Goal: Transaction & Acquisition: Purchase product/service

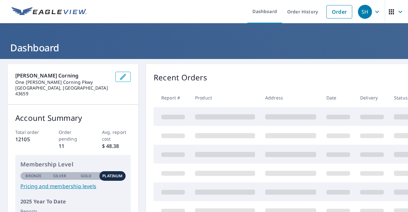
click at [329, 11] on link "Order" at bounding box center [339, 11] width 26 height 13
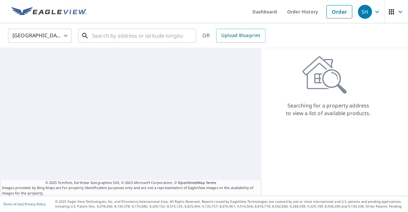
click at [128, 40] on input "text" at bounding box center [137, 36] width 91 height 18
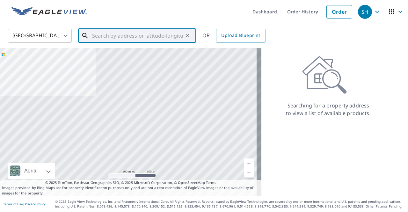
click at [116, 34] on input "text" at bounding box center [137, 36] width 91 height 18
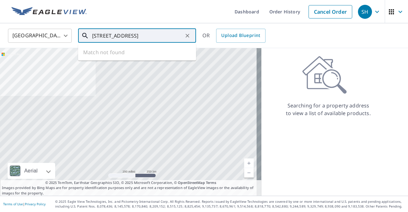
type input "[STREET_ADDRESS]"
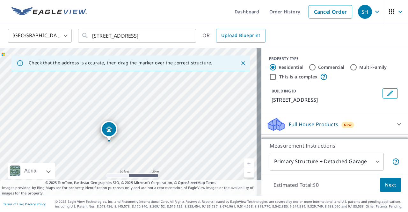
drag, startPoint x: 147, startPoint y: 109, endPoint x: 226, endPoint y: 95, distance: 80.4
click at [226, 95] on div "[STREET_ADDRESS]" at bounding box center [130, 122] width 261 height 148
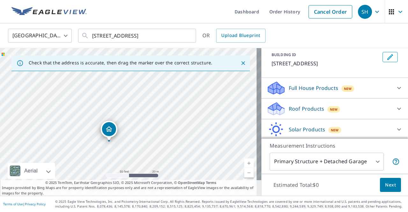
scroll to position [58, 0]
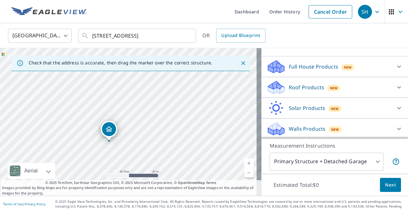
click at [397, 87] on icon at bounding box center [399, 87] width 4 height 2
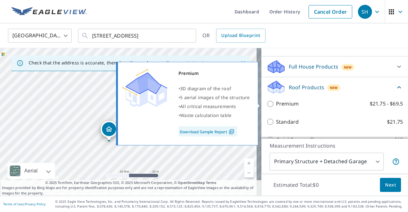
click at [266, 103] on input "Premium $21.75 - $69.5" at bounding box center [271, 104] width 10 height 8
checkbox input "true"
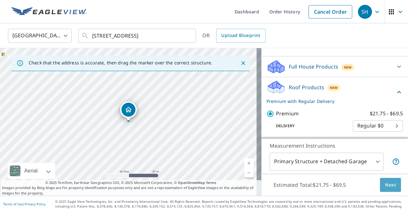
click at [385, 184] on span "Next" at bounding box center [390, 185] width 11 height 8
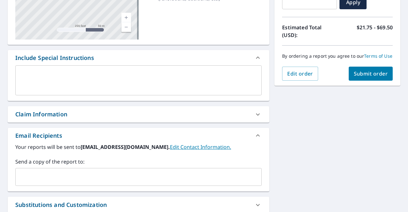
scroll to position [127, 0]
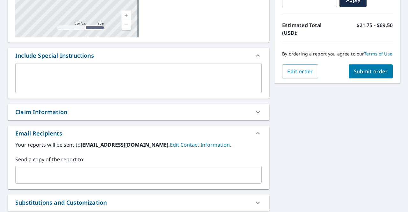
click at [46, 112] on div "Claim Information" at bounding box center [41, 112] width 52 height 9
checkbox input "true"
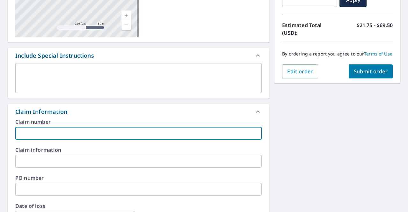
click at [38, 135] on input "text" at bounding box center [138, 133] width 246 height 13
type input "2"
checkbox input "true"
type input "20"
checkbox input "true"
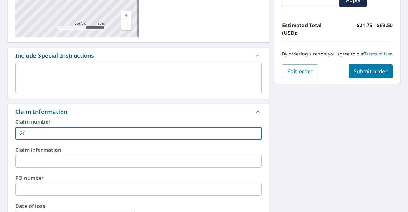
type input "206"
checkbox input "true"
type input "2061"
checkbox input "true"
type input "20617"
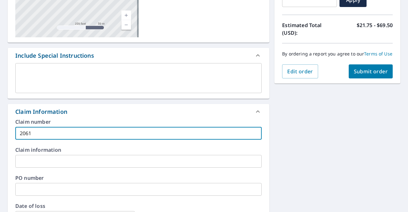
checkbox input "true"
type input "206177"
checkbox input "true"
type input "2061770"
checkbox input "true"
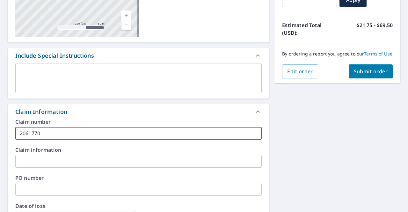
type input "20617708"
checkbox input "true"
type input "20617708"
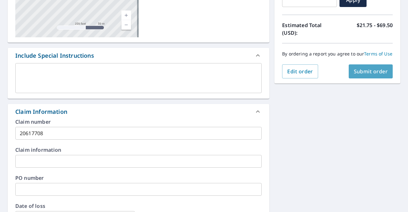
click at [362, 75] on span "Submit order" at bounding box center [371, 71] width 34 height 7
checkbox input "true"
